Goal: Task Accomplishment & Management: Use online tool/utility

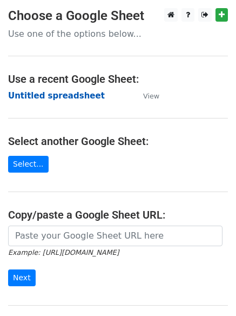
click at [70, 93] on strong "Untitled spreadsheet" at bounding box center [56, 96] width 97 height 10
click at [72, 95] on strong "Untitled spreadsheet" at bounding box center [56, 96] width 97 height 10
click at [78, 96] on strong "Untitled spreadsheet" at bounding box center [56, 96] width 97 height 10
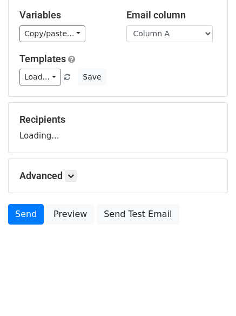
scroll to position [61, 0]
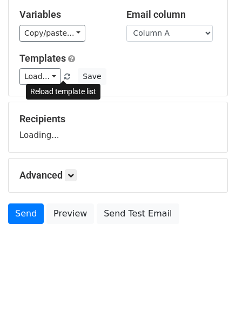
click at [64, 73] on span at bounding box center [67, 76] width 6 height 7
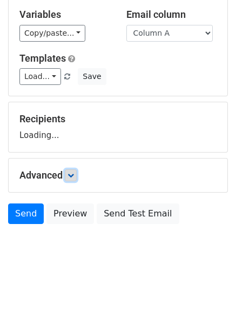
click at [74, 172] on icon at bounding box center [71, 175] width 6 height 6
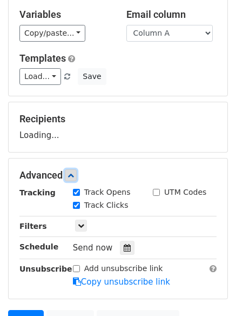
scroll to position [167, 0]
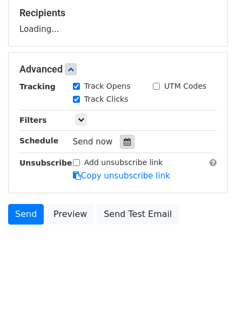
click at [122, 146] on div at bounding box center [127, 142] width 15 height 14
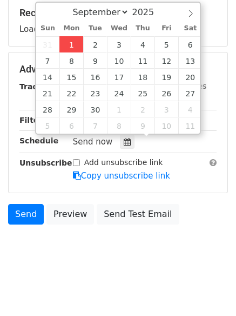
type input "2025-09-01 12:44"
type input "44"
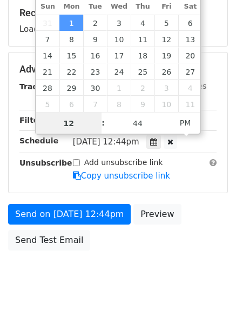
scroll to position [1, 0]
type input "4"
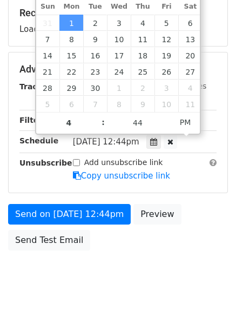
type input "2025-09-01 16:44"
click at [109, 285] on body "New Campaign Daily emails left: 50 Google Sheet: Untitled spreadsheet Variables…" at bounding box center [118, 70] width 236 height 458
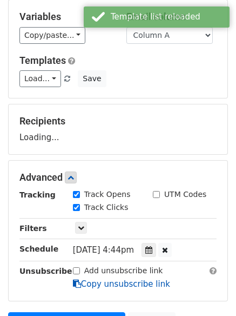
scroll to position [193, 0]
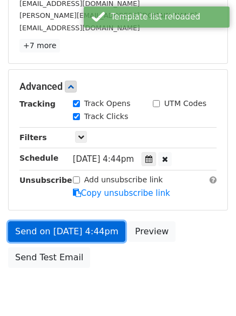
click at [101, 231] on link "Send on Sep 1 at 4:44pm" at bounding box center [66, 231] width 117 height 21
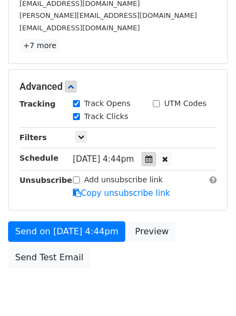
click at [155, 153] on div at bounding box center [149, 159] width 15 height 14
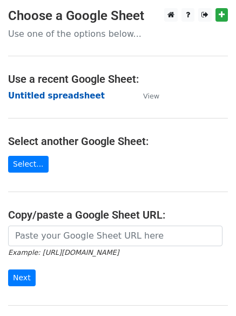
click at [74, 97] on strong "Untitled spreadsheet" at bounding box center [56, 96] width 97 height 10
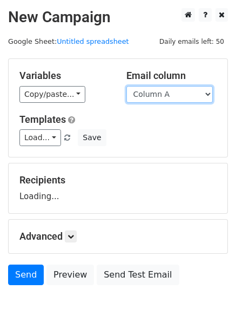
click at [152, 96] on select "Column A Column B Column C Column D Column E" at bounding box center [169, 94] width 86 height 17
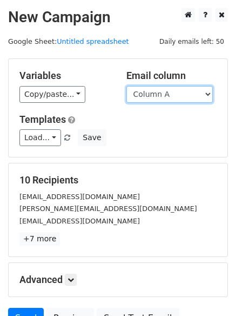
click at [175, 96] on select "Column A Column B Column C Column D Column E" at bounding box center [169, 94] width 86 height 17
select select "Column B"
click at [126, 86] on select "Column A Column B Column C Column D Column E" at bounding box center [169, 94] width 86 height 17
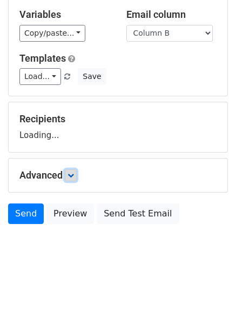
click at [77, 176] on link at bounding box center [71, 175] width 12 height 12
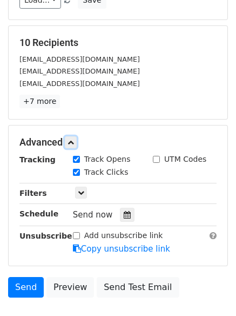
scroll to position [149, 0]
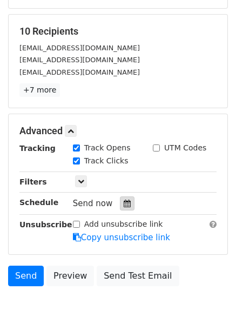
click at [128, 205] on div at bounding box center [127, 203] width 15 height 14
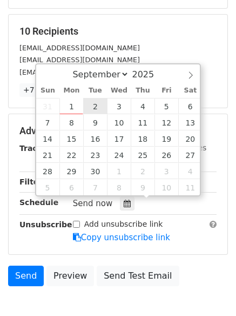
type input "2025-09-02 12:00"
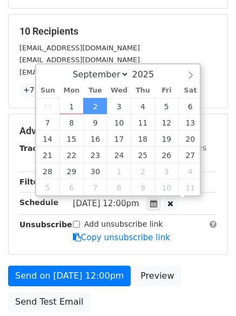
scroll to position [1, 0]
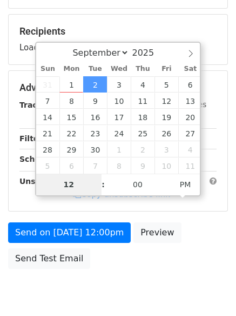
type input "5"
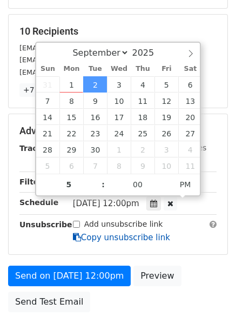
type input "2025-09-02 17:00"
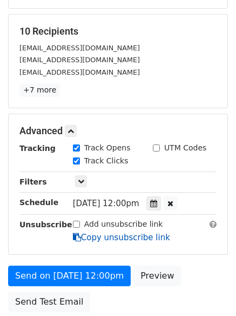
click at [98, 239] on link "Copy unsubscribe link" at bounding box center [121, 237] width 97 height 10
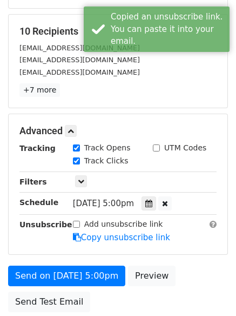
click at [96, 263] on form "Variables Copy/paste... {{Column A}} {{Column B}} {{Column C}} {{Column D}} {{C…" at bounding box center [118, 113] width 220 height 407
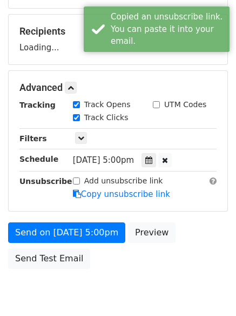
click at [95, 267] on div "Send on Sep 2 at 5:00pm Preview Send Test Email" at bounding box center [118, 248] width 236 height 52
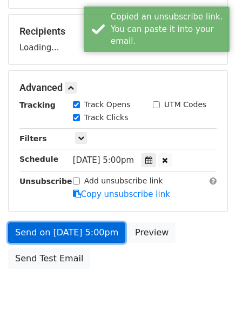
click at [98, 237] on link "Send on Sep 2 at 5:00pm" at bounding box center [66, 232] width 117 height 21
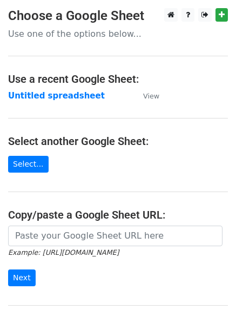
click at [70, 89] on main "Choose a Google Sheet Use one of the options below... Use a recent Google Sheet…" at bounding box center [118, 176] width 236 height 336
click at [70, 97] on strong "Untitled spreadsheet" at bounding box center [56, 96] width 97 height 10
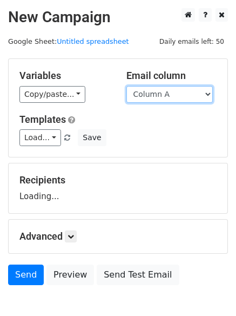
drag, startPoint x: 0, startPoint y: 0, endPoint x: 170, endPoint y: 98, distance: 196.1
click at [170, 98] on select "Column A Column B Column C Column D Column E" at bounding box center [169, 94] width 86 height 17
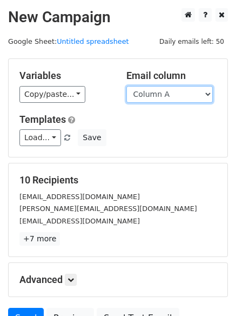
drag, startPoint x: 178, startPoint y: 86, endPoint x: 177, endPoint y: 101, distance: 14.6
click at [178, 86] on select "Column A Column B Column C Column D Column E" at bounding box center [169, 94] width 86 height 17
select select "Column C"
click at [126, 86] on select "Column A Column B Column C Column D Column E" at bounding box center [169, 94] width 86 height 17
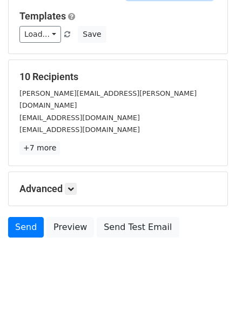
scroll to position [104, 0]
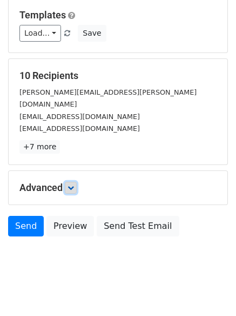
click at [73, 184] on icon at bounding box center [71, 187] width 6 height 6
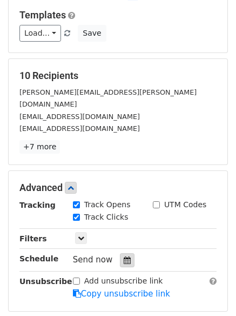
click at [124, 256] on icon at bounding box center [127, 260] width 7 height 8
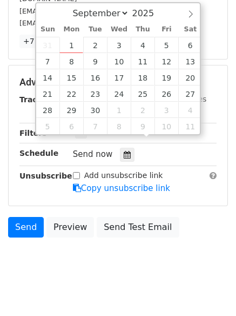
scroll to position [210, 0]
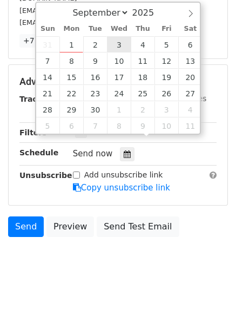
type input "2025-09-03 12:00"
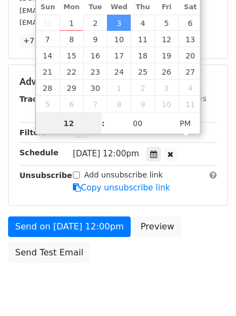
scroll to position [1, 0]
type input "6"
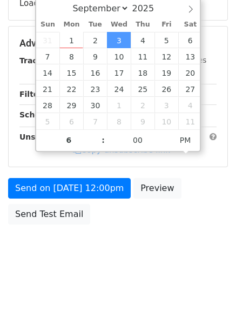
type input "2025-09-03 18:00"
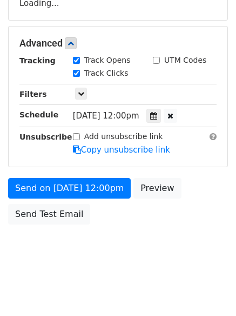
click at [107, 281] on html "New Campaign Daily emails left: 50 Google Sheet: Untitled spreadsheet Variables…" at bounding box center [118, 61] width 236 height 509
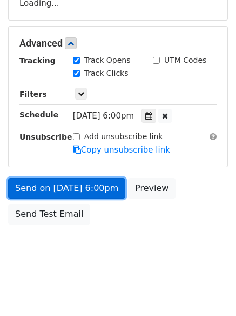
click at [95, 189] on form "Variables Copy/paste... {{Column A}} {{Column B}} {{Column C}} {{Column D}} {{C…" at bounding box center [118, 47] width 220 height 364
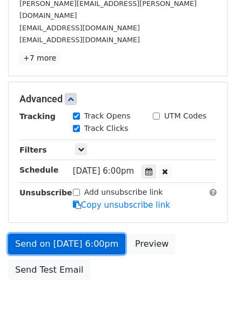
click at [93, 233] on link "Send on Sep 3 at 6:00pm" at bounding box center [66, 243] width 117 height 21
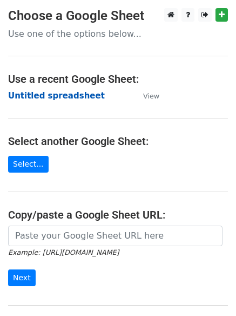
click at [73, 93] on strong "Untitled spreadsheet" at bounding box center [56, 96] width 97 height 10
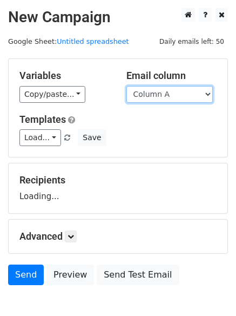
drag, startPoint x: 166, startPoint y: 94, endPoint x: 167, endPoint y: 100, distance: 6.0
click at [166, 94] on select "Column A Column B Column C Column D Column E" at bounding box center [169, 94] width 86 height 17
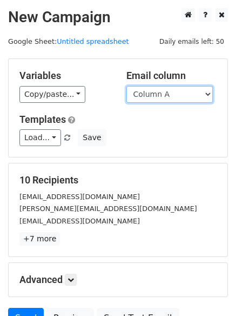
click at [171, 100] on select "Column A Column B Column C Column D Column E" at bounding box center [169, 94] width 86 height 17
select select "Column D"
click at [126, 86] on select "Column A Column B Column C Column D Column E" at bounding box center [169, 94] width 86 height 17
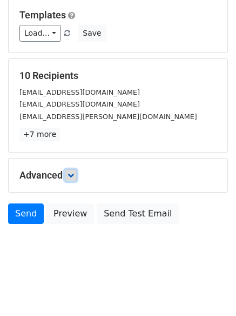
click at [72, 175] on icon at bounding box center [71, 175] width 6 height 6
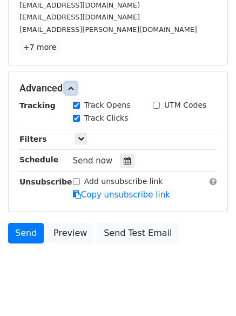
scroll to position [194, 0]
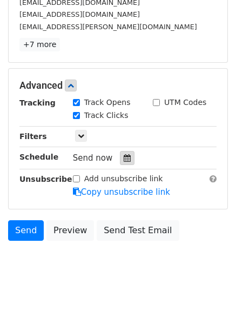
click at [124, 162] on icon at bounding box center [127, 158] width 7 height 8
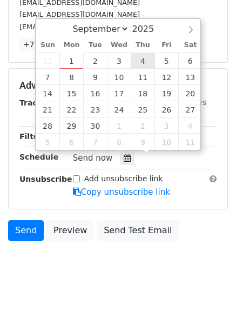
type input "2025-09-04 12:00"
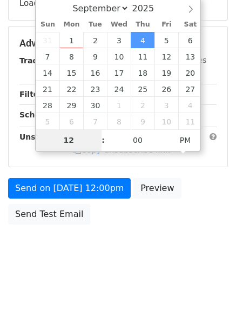
type input "7"
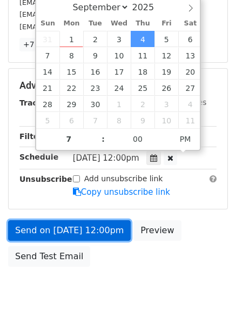
type input "2025-09-04 19:00"
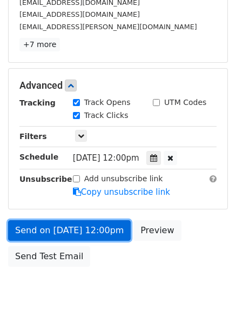
click at [83, 224] on link "Send on Sep 4 at 12:00pm" at bounding box center [69, 230] width 123 height 21
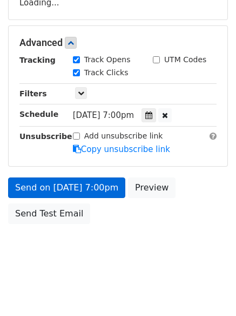
scroll to position [193, 0]
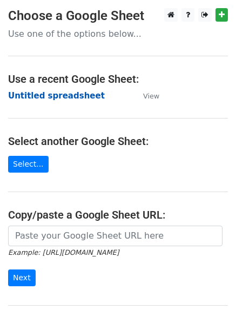
click at [76, 98] on strong "Untitled spreadsheet" at bounding box center [56, 96] width 97 height 10
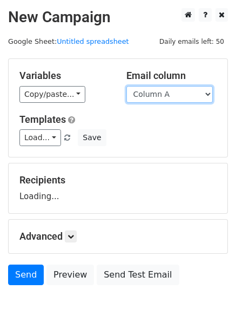
click at [187, 95] on select "Column A Column B Column C Column D Column E" at bounding box center [169, 94] width 86 height 17
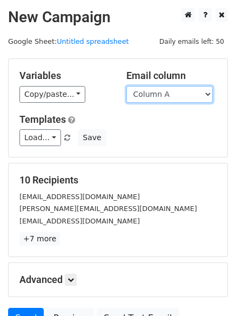
click at [185, 94] on select "Column A Column B Column C Column D Column E" at bounding box center [169, 94] width 86 height 17
select select "Column E"
click at [126, 86] on select "Column A Column B Column C Column D Column E" at bounding box center [169, 94] width 86 height 17
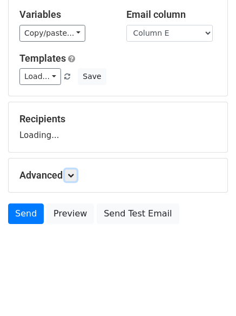
drag, startPoint x: 74, startPoint y: 173, endPoint x: 79, endPoint y: 188, distance: 15.4
click at [74, 173] on icon at bounding box center [71, 175] width 6 height 6
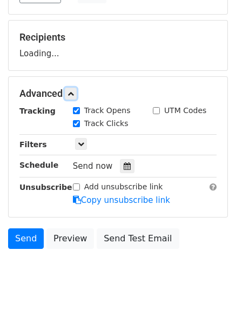
scroll to position [143, 0]
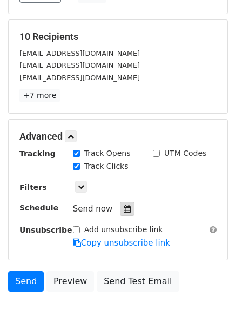
click at [124, 209] on icon at bounding box center [127, 209] width 7 height 8
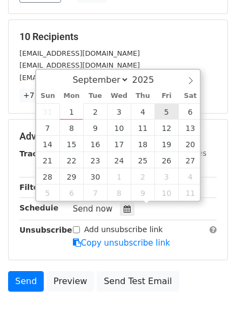
type input "[DATE] 12:00"
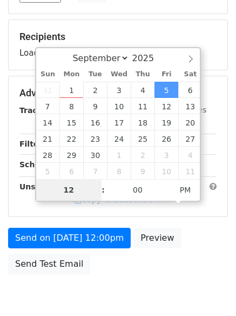
type input "8"
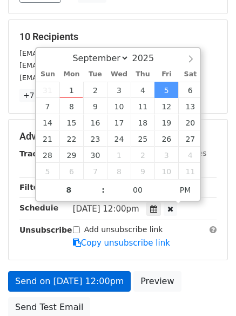
type input "[DATE] 20:00"
click at [100, 241] on link "Copy unsubscribe link" at bounding box center [121, 243] width 97 height 10
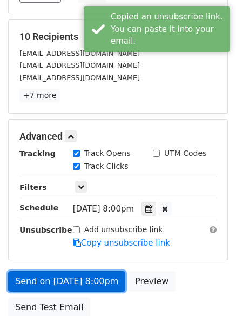
click at [90, 277] on link "Send on [DATE] 8:00pm" at bounding box center [66, 281] width 117 height 21
